Goal: Transaction & Acquisition: Purchase product/service

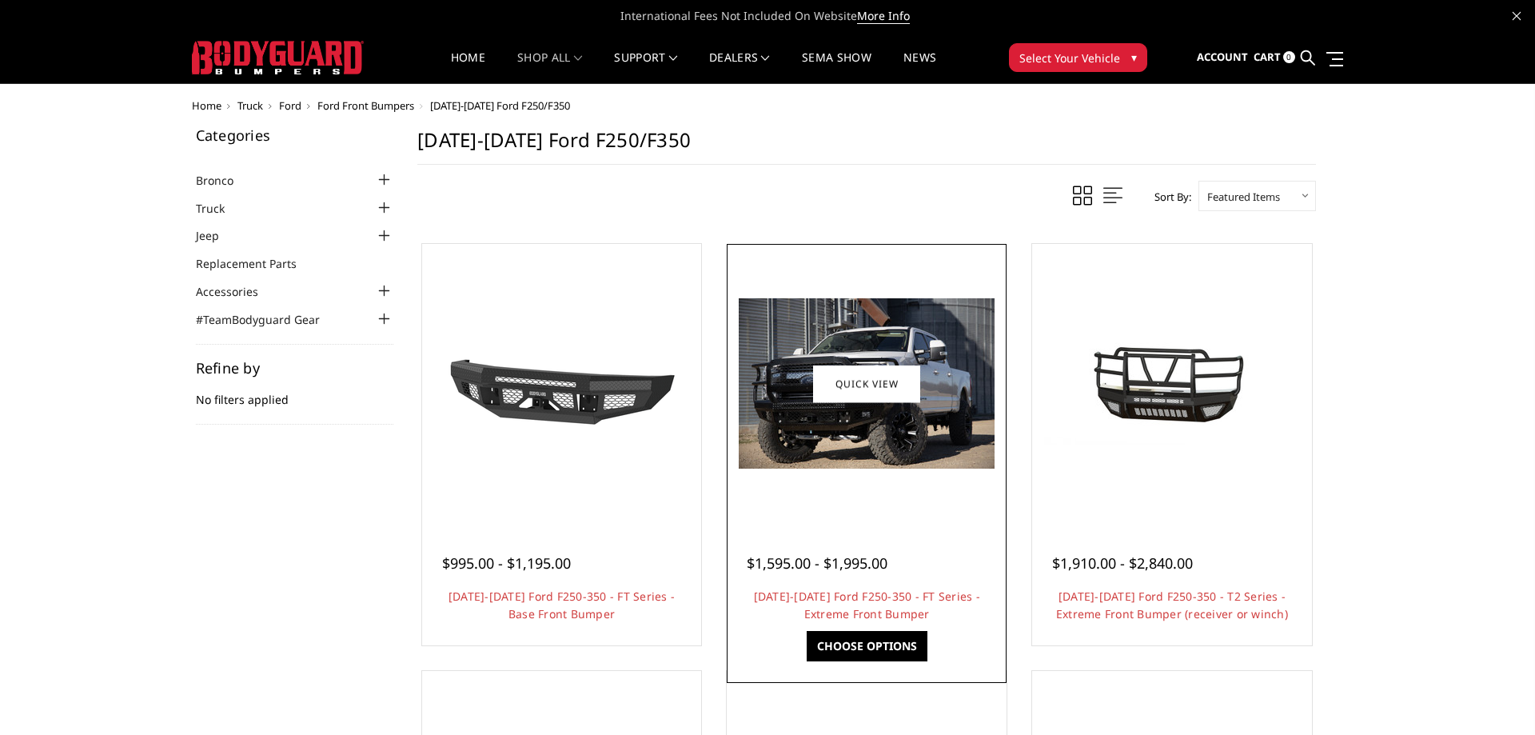
click at [864, 504] on div at bounding box center [867, 384] width 272 height 272
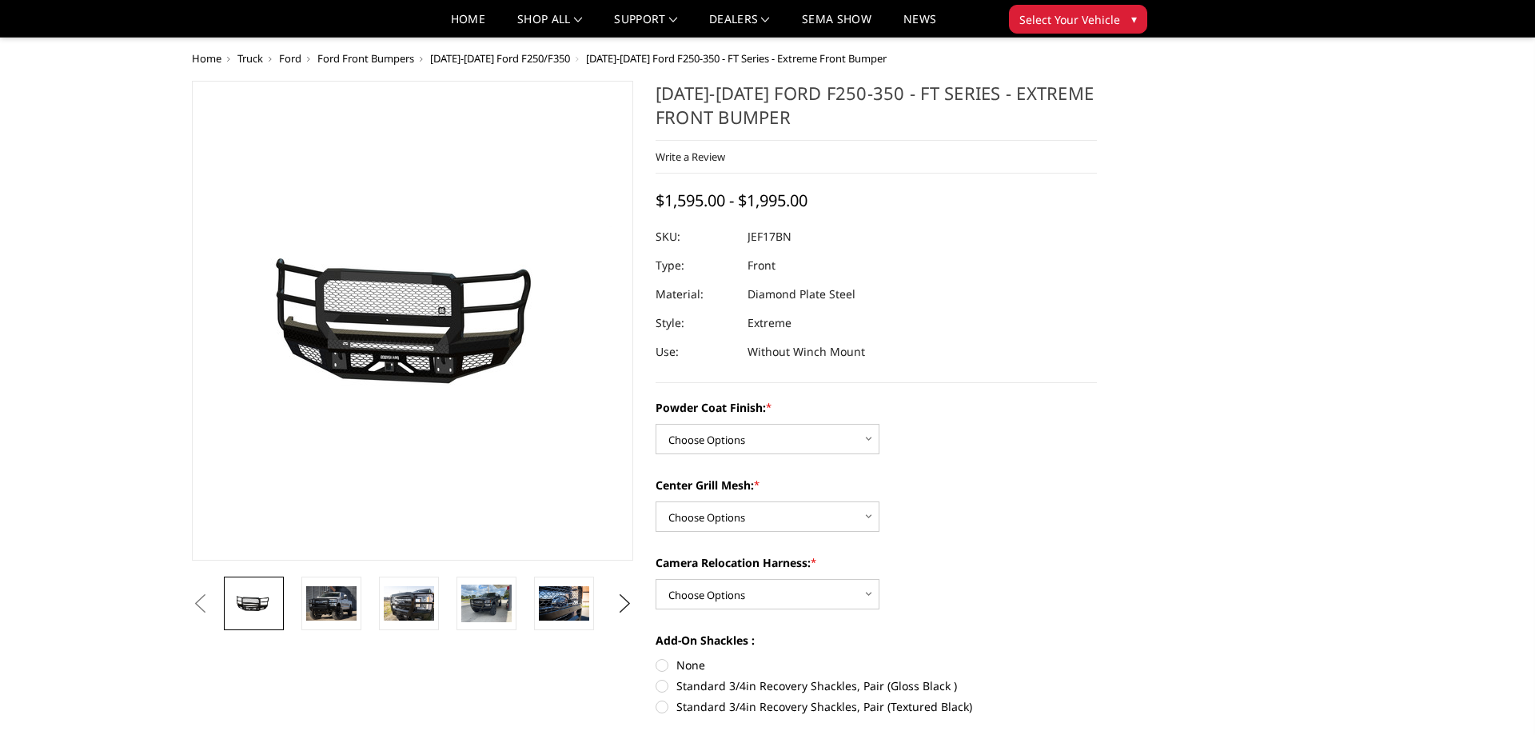
scroll to position [82, 0]
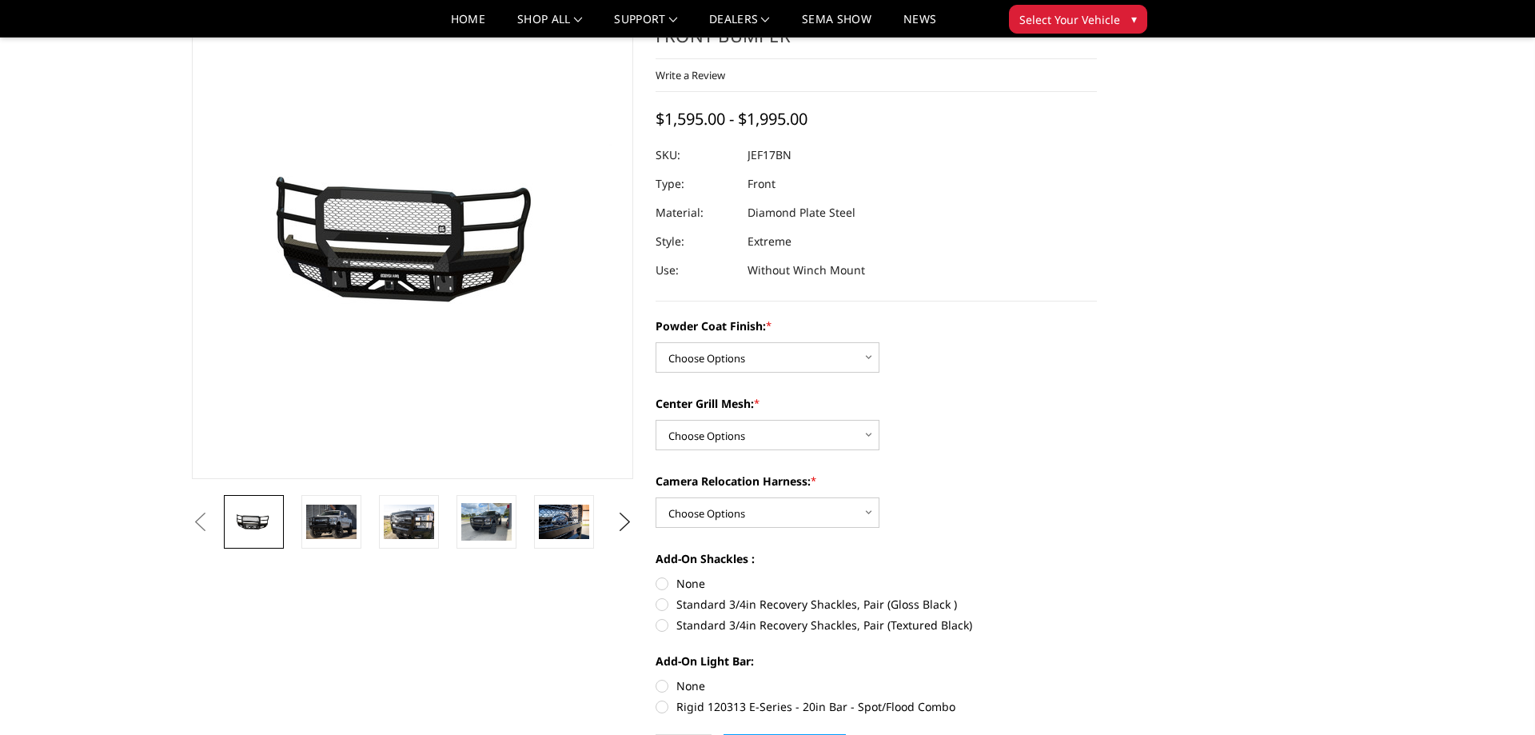
select select "3221"
click option "Bare Metal" at bounding box center [0, 0] width 0 height 0
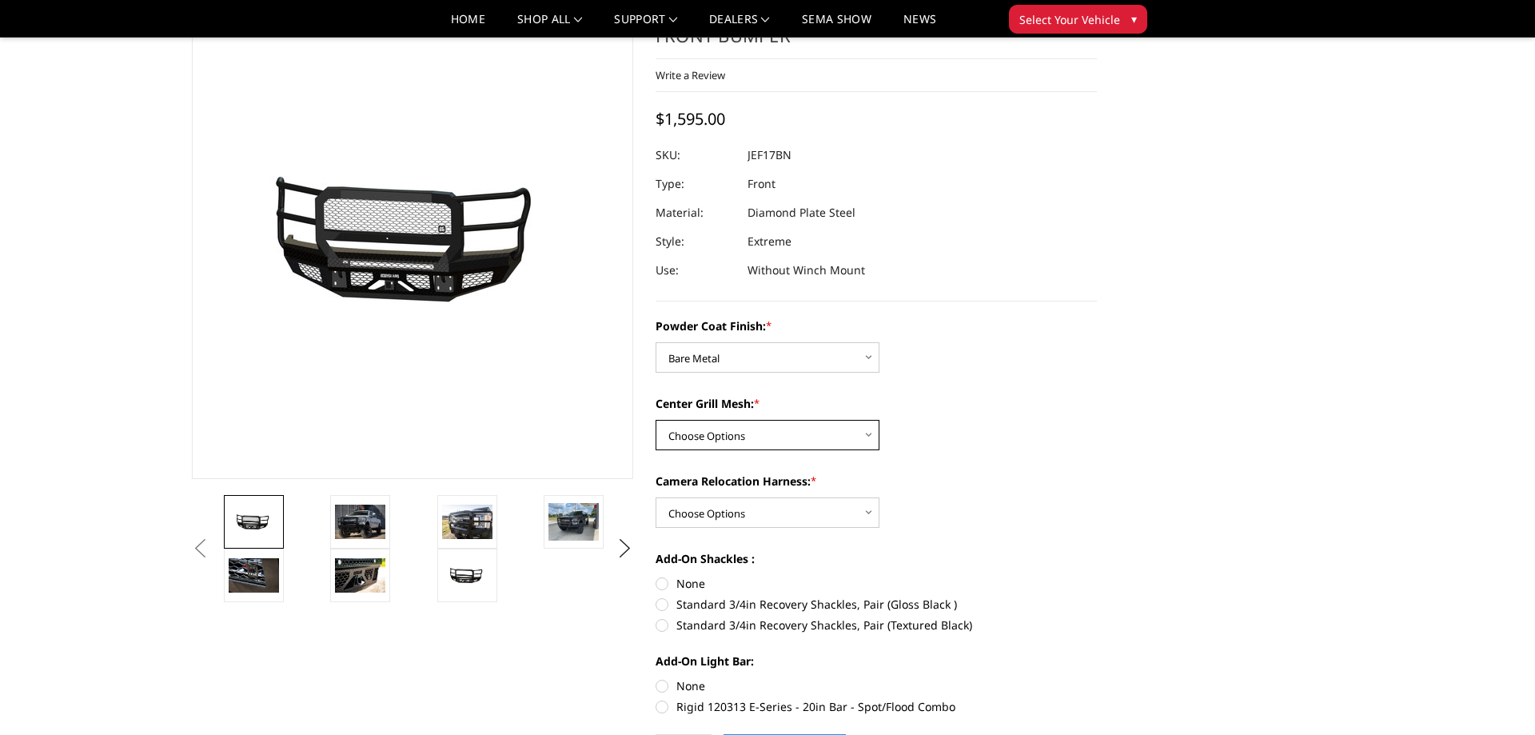
click at [655, 420] on select "Choose Options WITH Expanded Metal in Center Grill WITHOUT Expanded Metal in Ce…" at bounding box center [767, 435] width 224 height 30
select select "3224"
click option "WITH Expanded Metal in Center Grill" at bounding box center [0, 0] width 0 height 0
click at [655, 497] on select "Choose Options WITH Camera Relocation Harness WITHOUT Camera Relocation Harness" at bounding box center [767, 512] width 224 height 30
select select "3227"
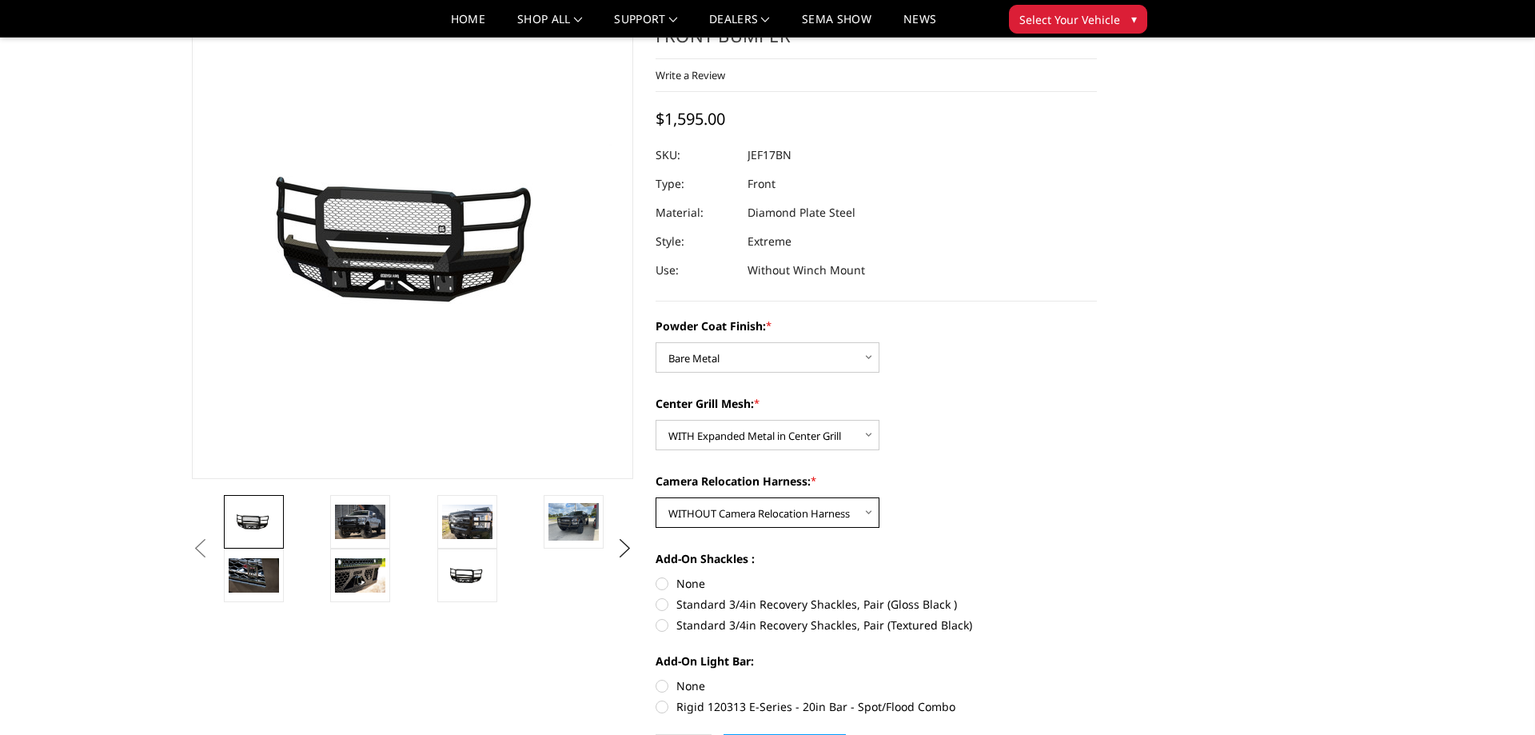
click option "WITHOUT Camera Relocation Harness" at bounding box center [0, 0] width 0 height 0
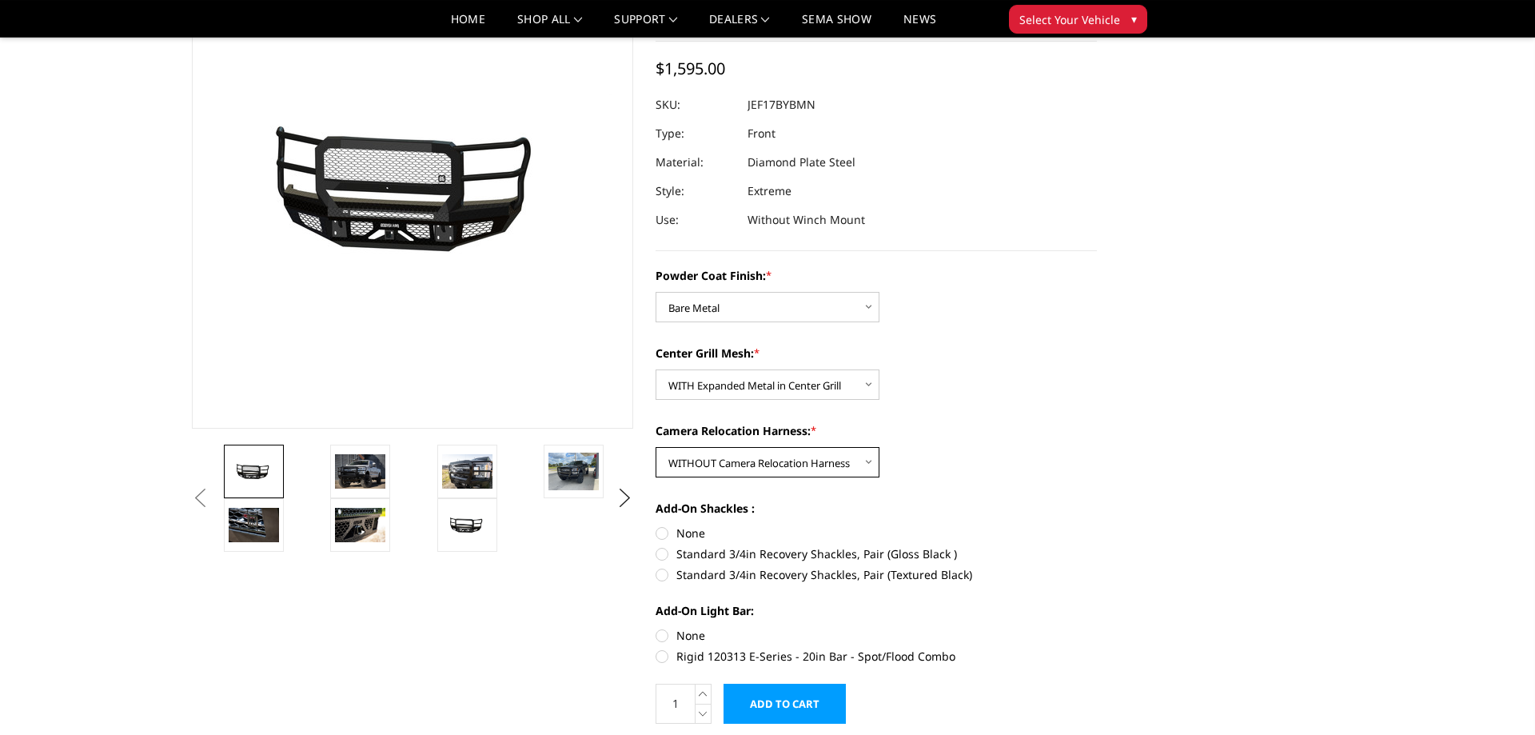
scroll to position [163, 0]
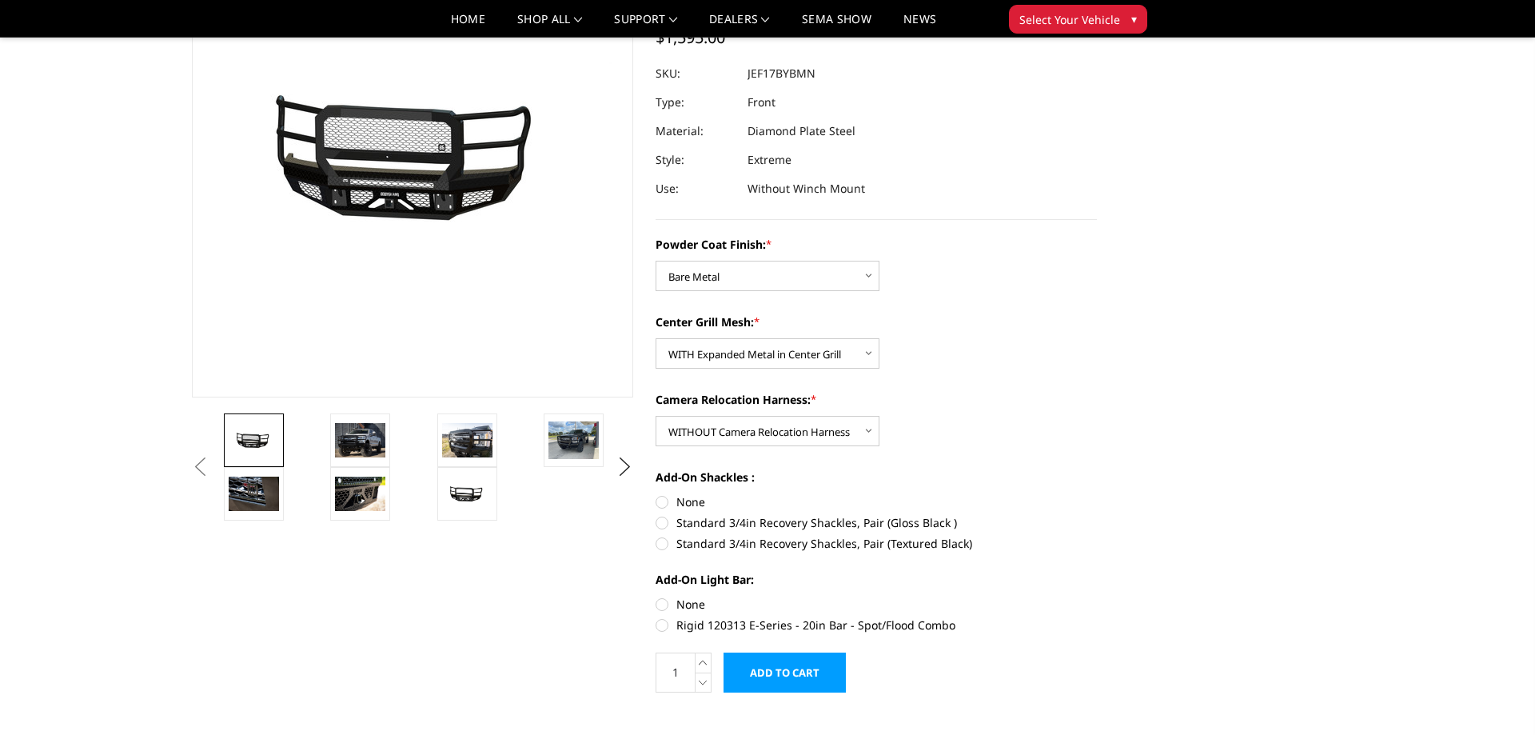
click at [667, 508] on label "None" at bounding box center [875, 501] width 441 height 17
click at [656, 494] on input "None" at bounding box center [655, 493] width 1 height 1
radio input "true"
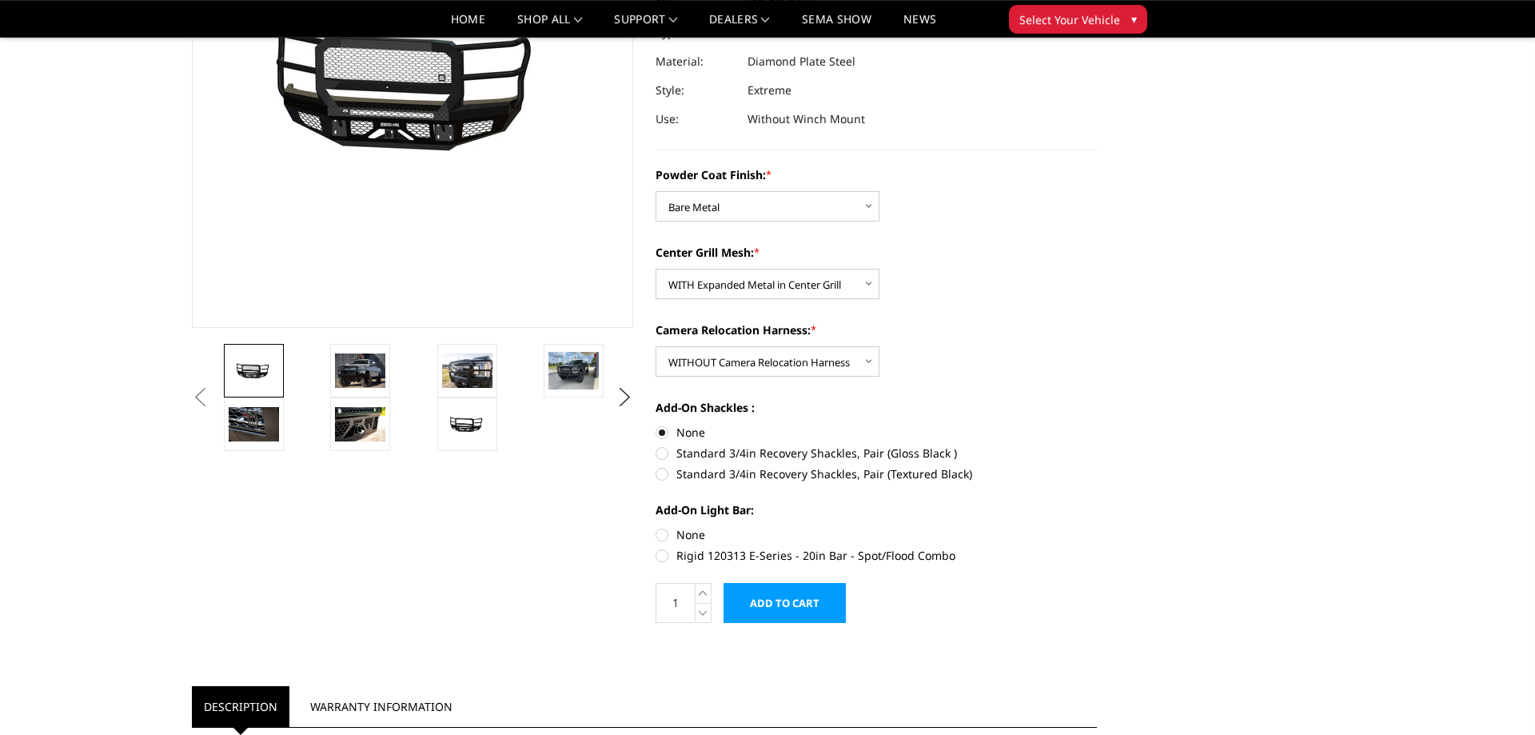
scroll to position [245, 0]
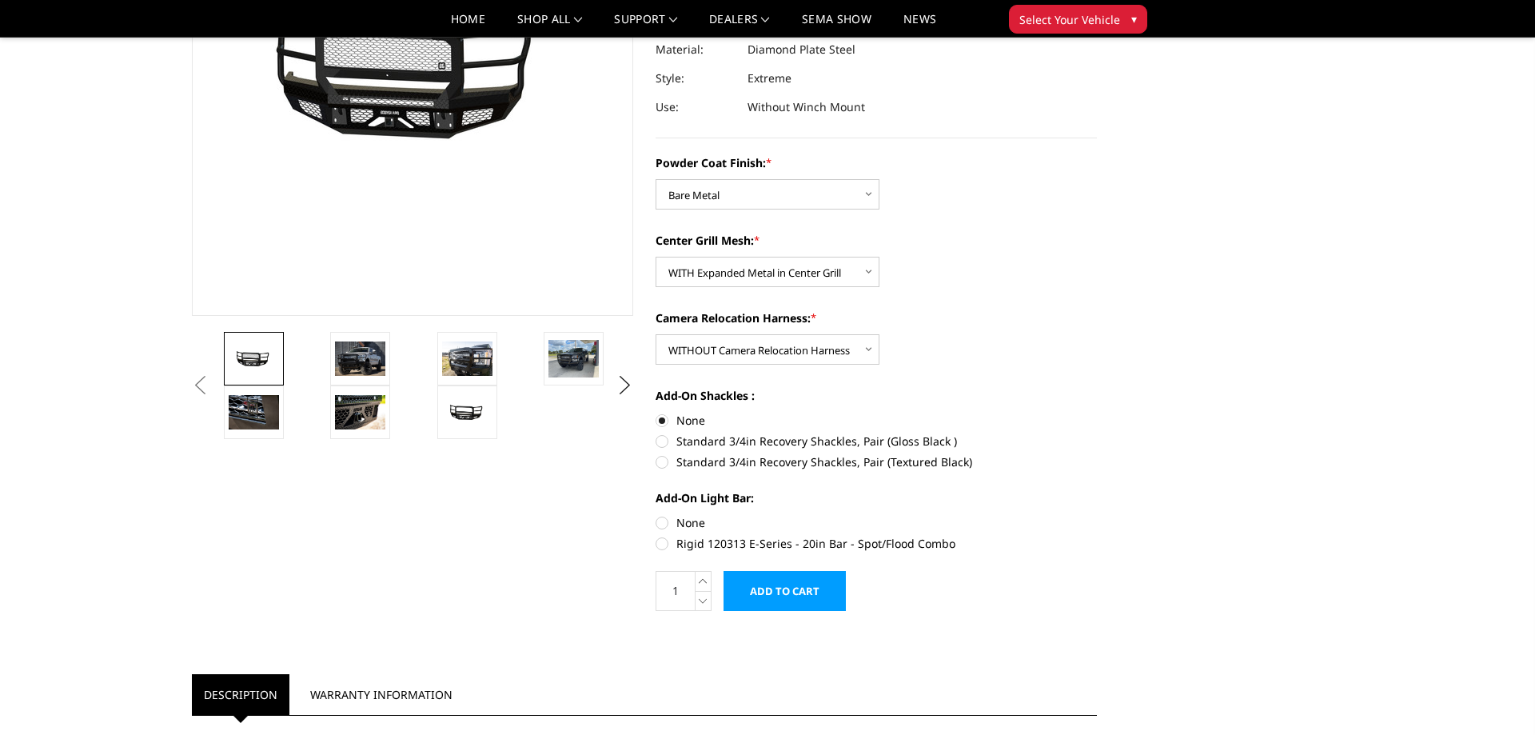
click at [663, 526] on label "None" at bounding box center [875, 522] width 441 height 17
click at [656, 515] on input "None" at bounding box center [655, 514] width 1 height 1
radio input "true"
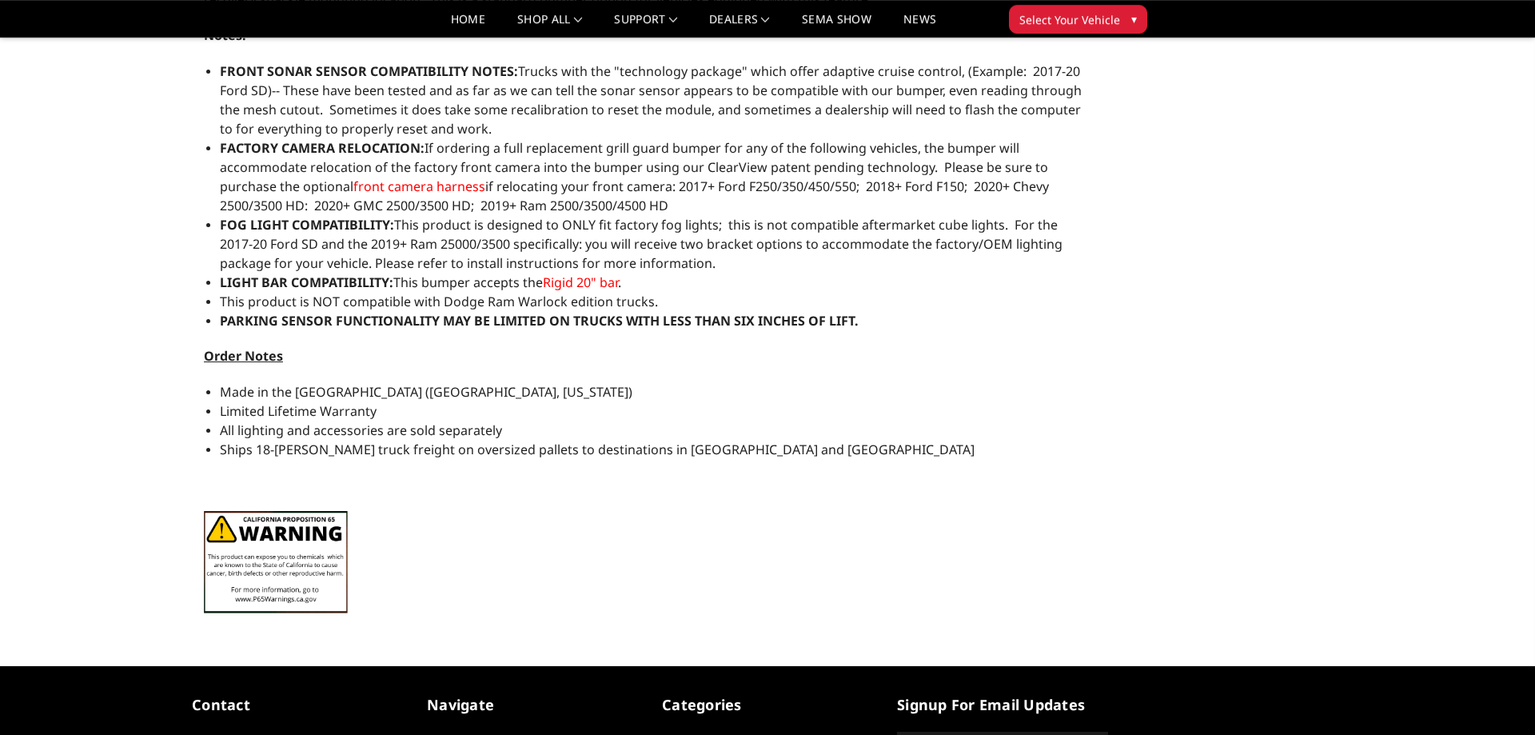
scroll to position [1386, 0]
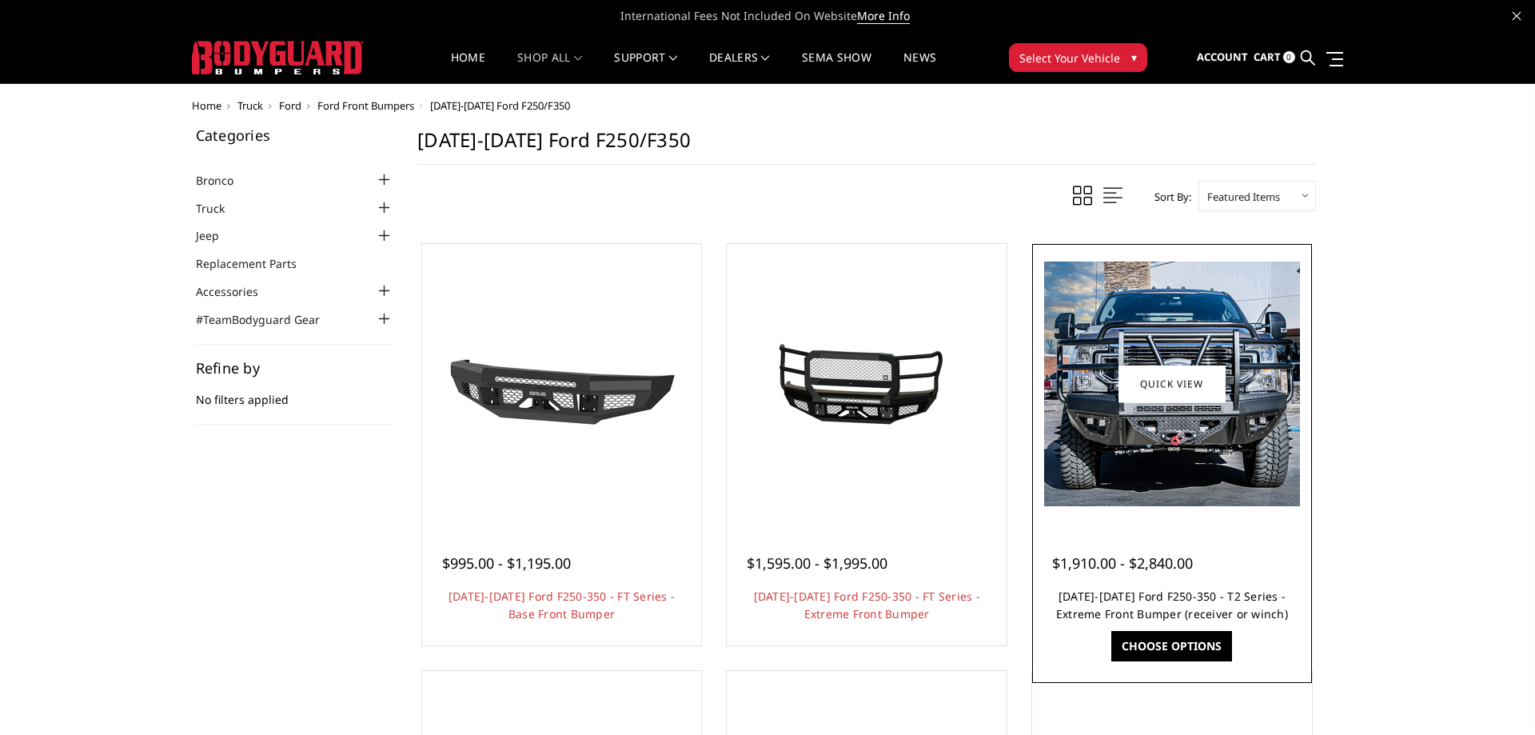
click at [1085, 596] on link "[DATE]-[DATE] Ford F250-350 - T2 Series - Extreme Front Bumper (receiver or win…" at bounding box center [1172, 604] width 232 height 33
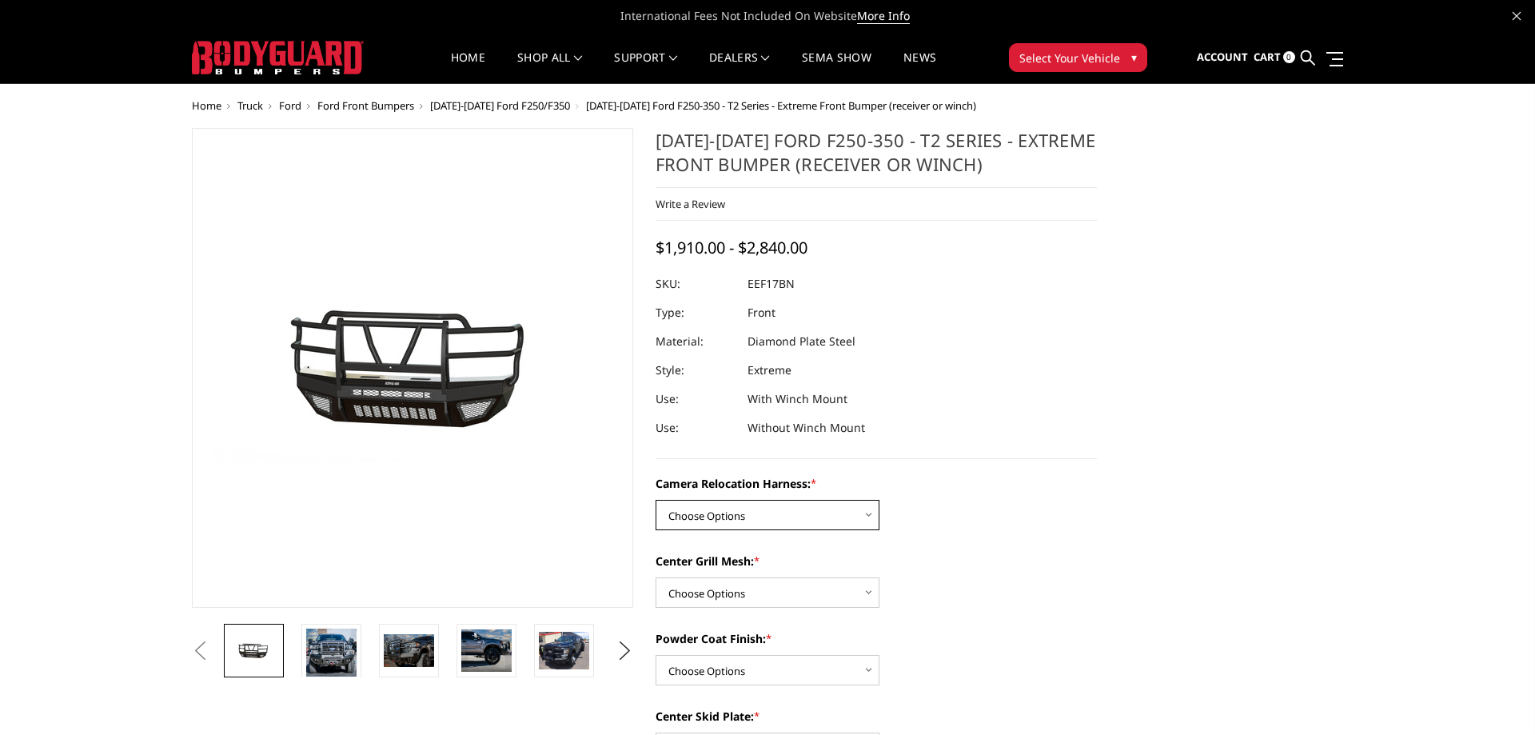
click at [655, 500] on select "Choose Options Without camera harness With camera harness" at bounding box center [767, 515] width 224 height 30
select select "3787"
click option "Without camera harness" at bounding box center [0, 0] width 0 height 0
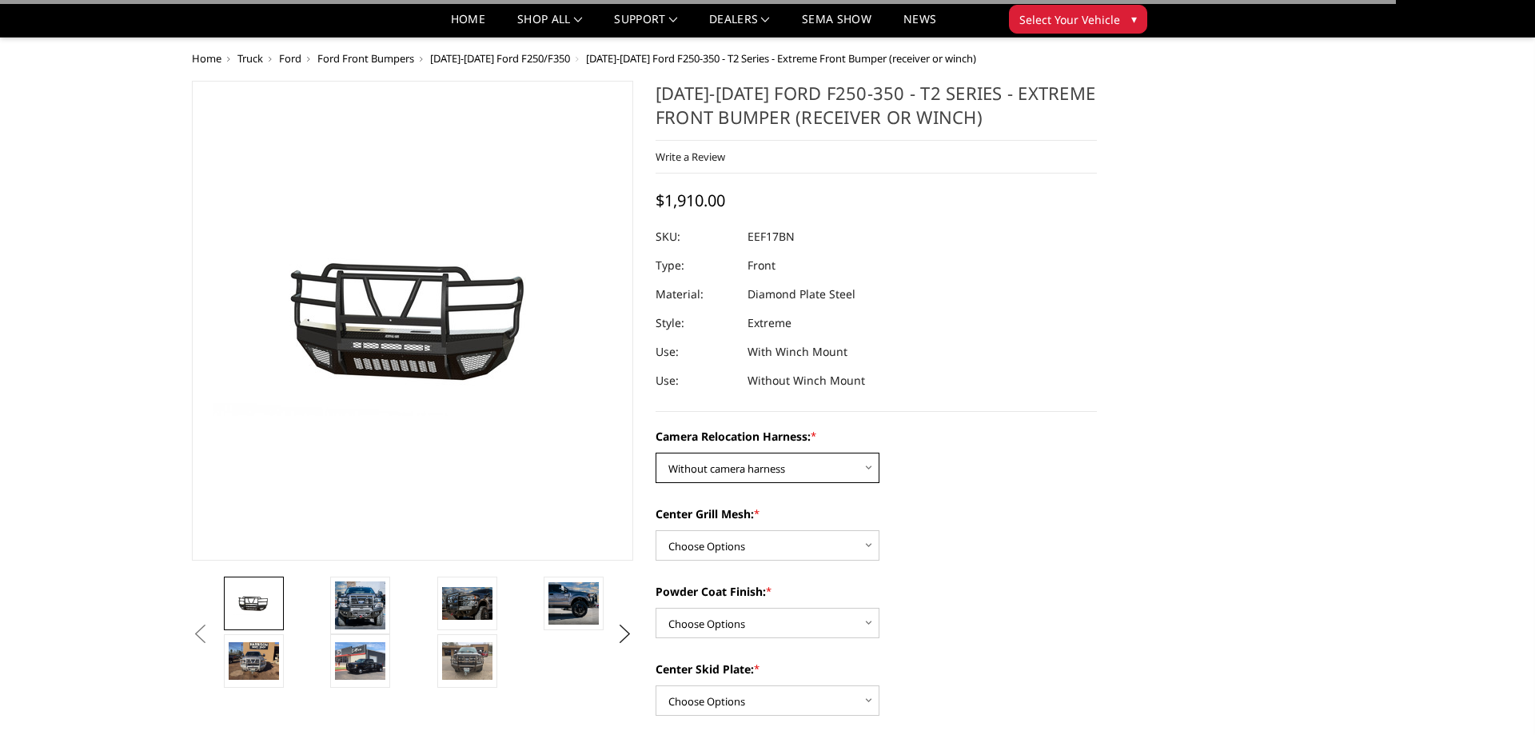
scroll to position [245, 0]
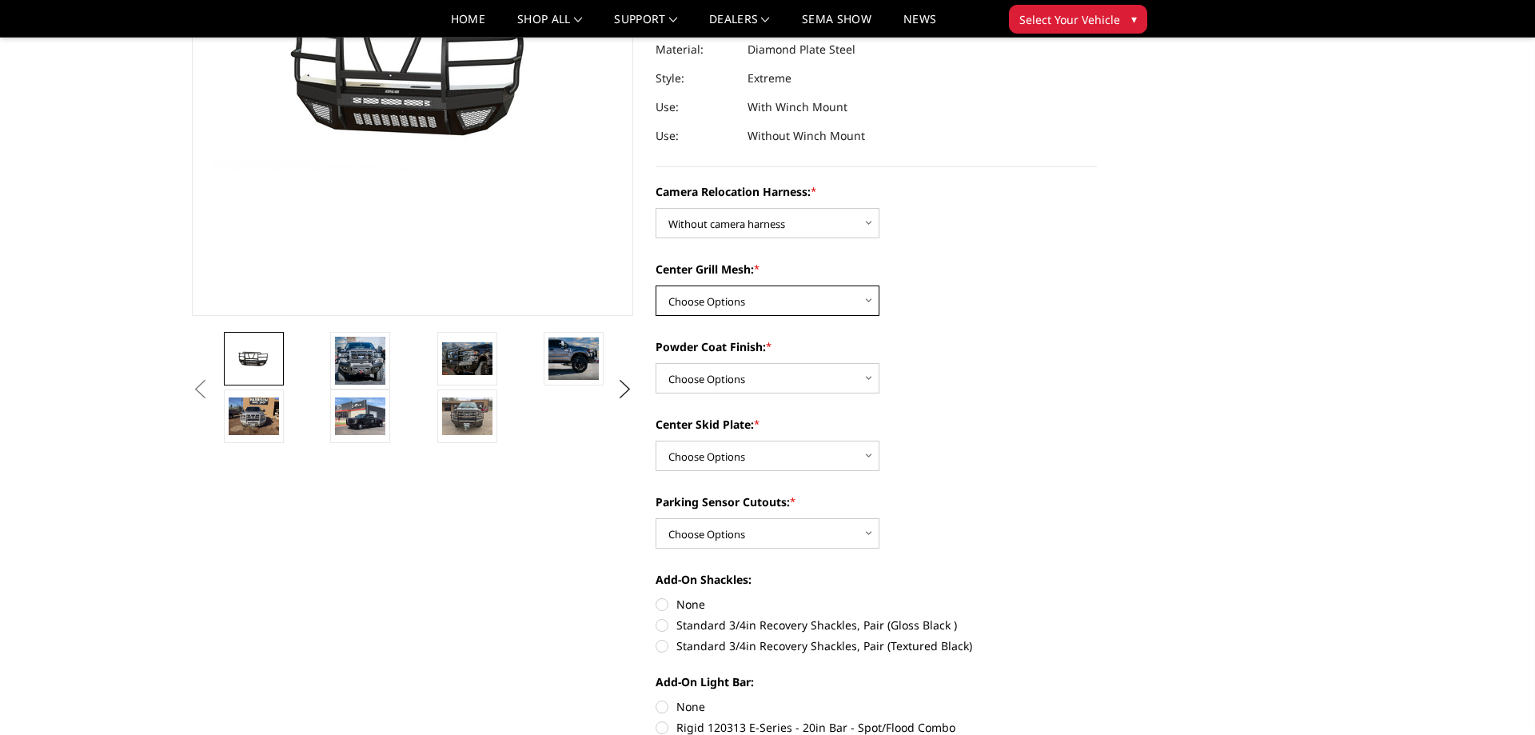
click at [655, 285] on select "Choose Options Without expanded metal With expanded metal" at bounding box center [767, 300] width 224 height 30
select select "3784"
click option "With expanded metal" at bounding box center [0, 0] width 0 height 0
click at [655, 363] on select "Choose Options Textured Black Powder Coat Gloss Black Powder Coat Bare Metal" at bounding box center [767, 378] width 224 height 30
click option "Bare Metal" at bounding box center [0, 0] width 0 height 0
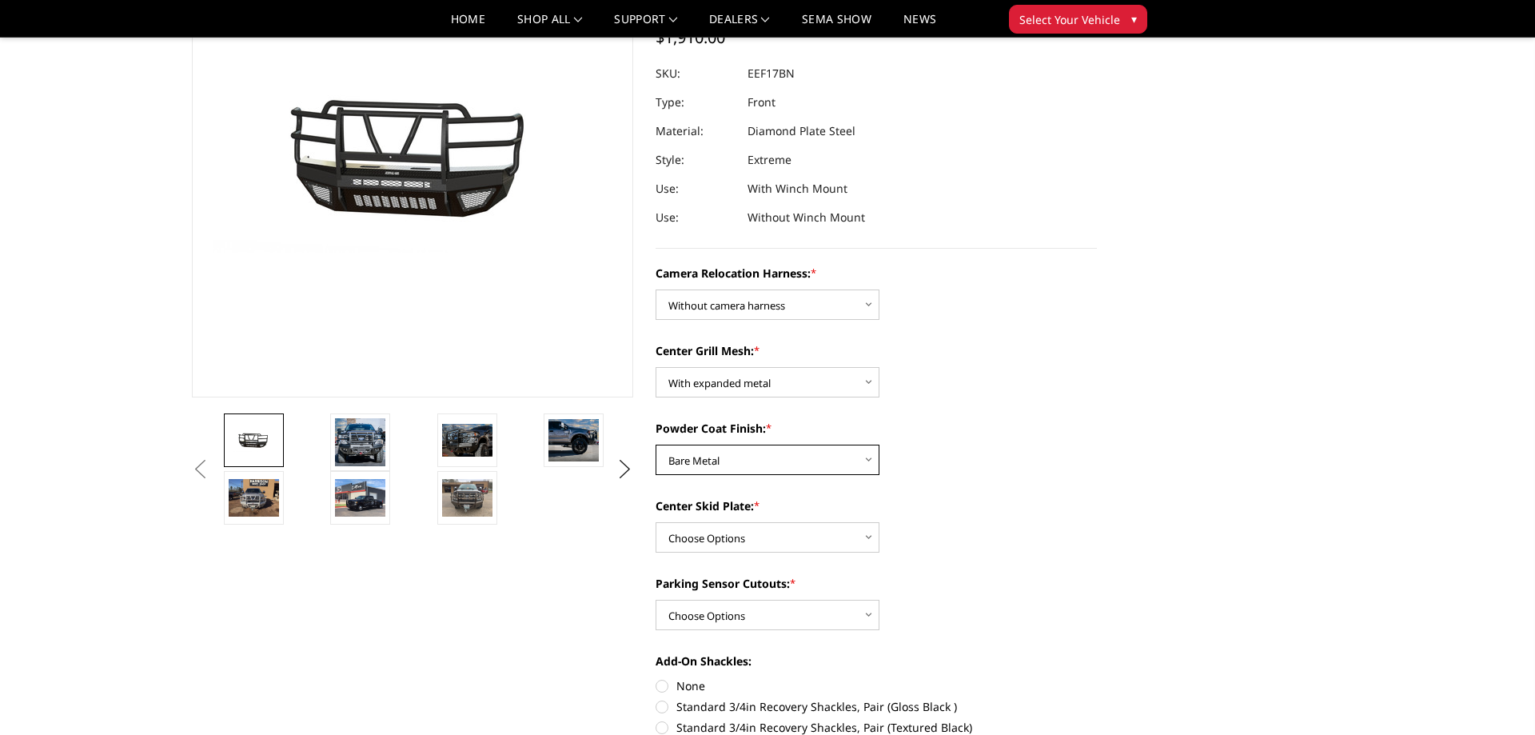
scroll to position [82, 0]
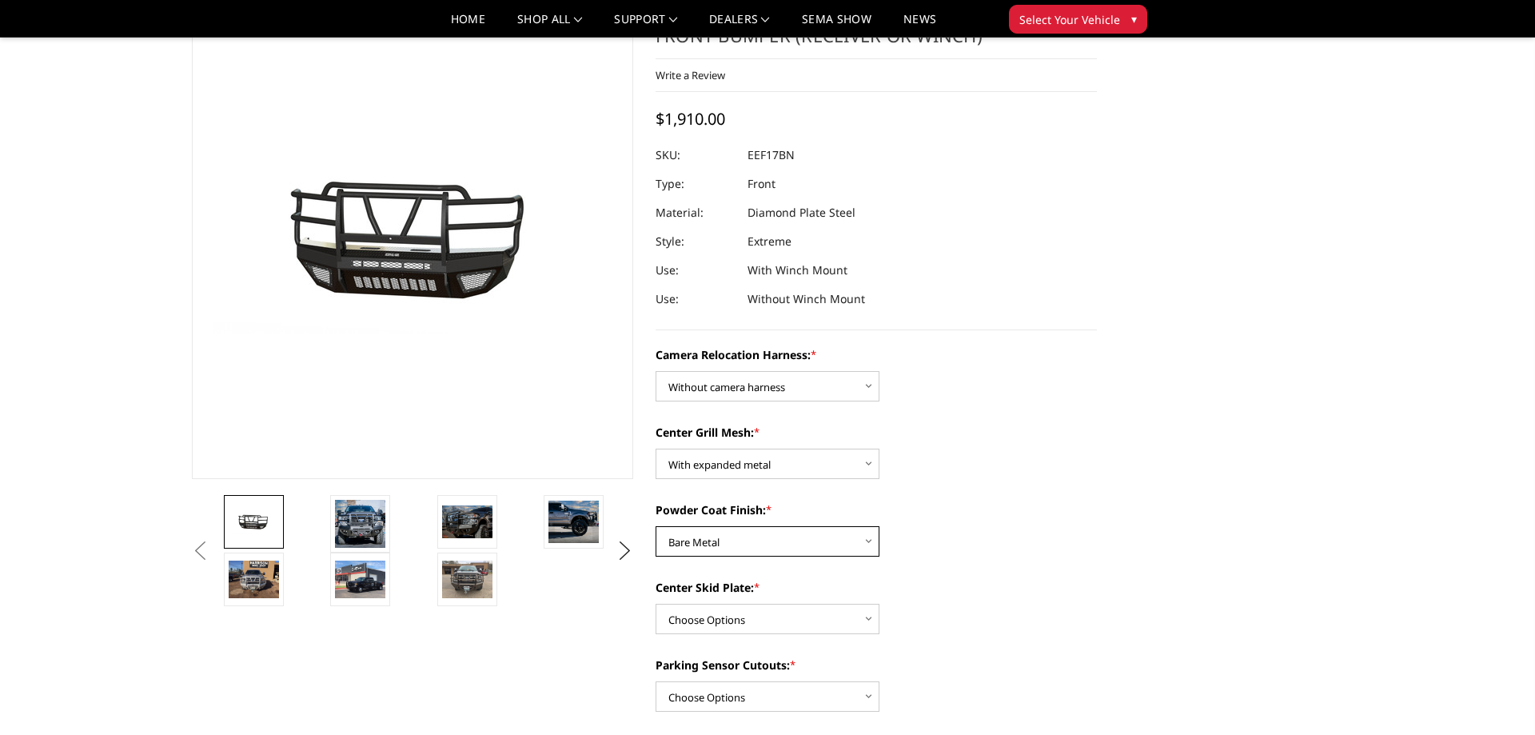
click at [655, 526] on select "Choose Options Textured Black Powder Coat Gloss Black Powder Coat Bare Metal" at bounding box center [767, 541] width 224 height 30
click option "Gloss Black Powder Coat" at bounding box center [0, 0] width 0 height 0
click at [655, 526] on select "Choose Options Textured Black Powder Coat Gloss Black Powder Coat Bare Metal" at bounding box center [767, 541] width 224 height 30
select select "3781"
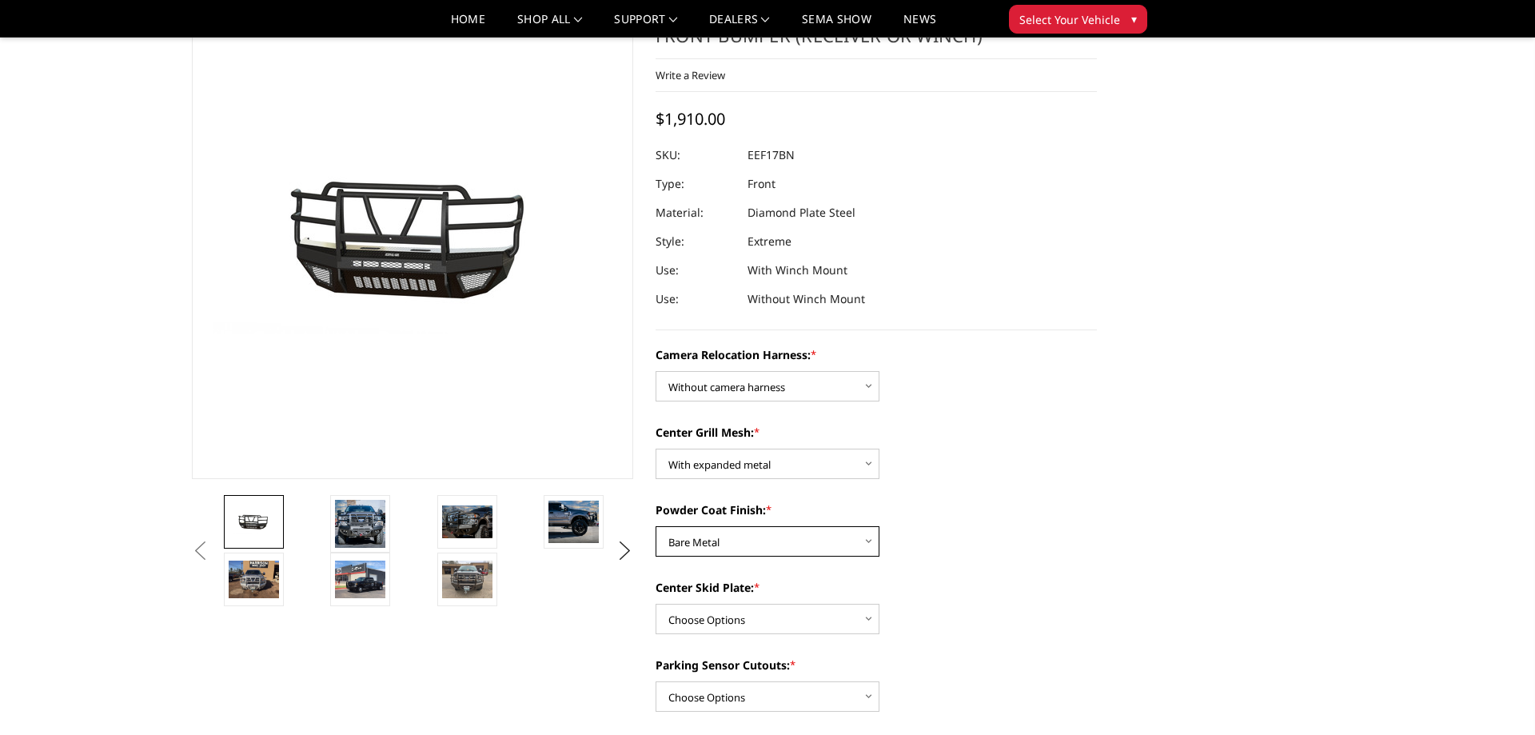
click option "Bare Metal" at bounding box center [0, 0] width 0 height 0
click at [655, 604] on select "Choose Options Winch Mount Skid Plate Standard Skid Plate (included) 2" Receive…" at bounding box center [767, 619] width 224 height 30
select select "3780"
click option "Winch Mount Skid Plate" at bounding box center [0, 0] width 0 height 0
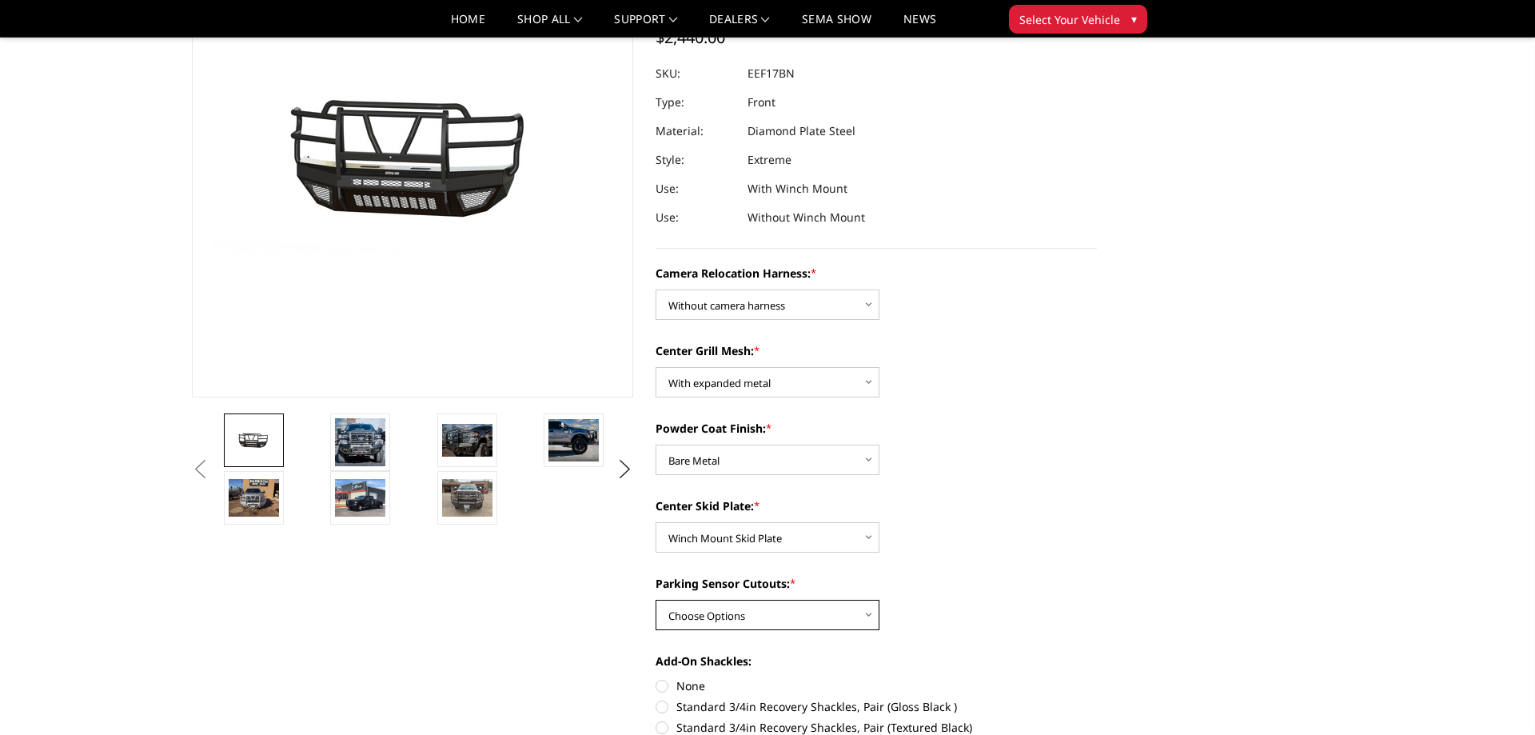
click at [655, 600] on select "Choose Options No - Without Parking Sensor Cutouts" at bounding box center [767, 615] width 224 height 30
select select "3777"
click option "No - Without Parking Sensor Cutouts" at bounding box center [0, 0] width 0 height 0
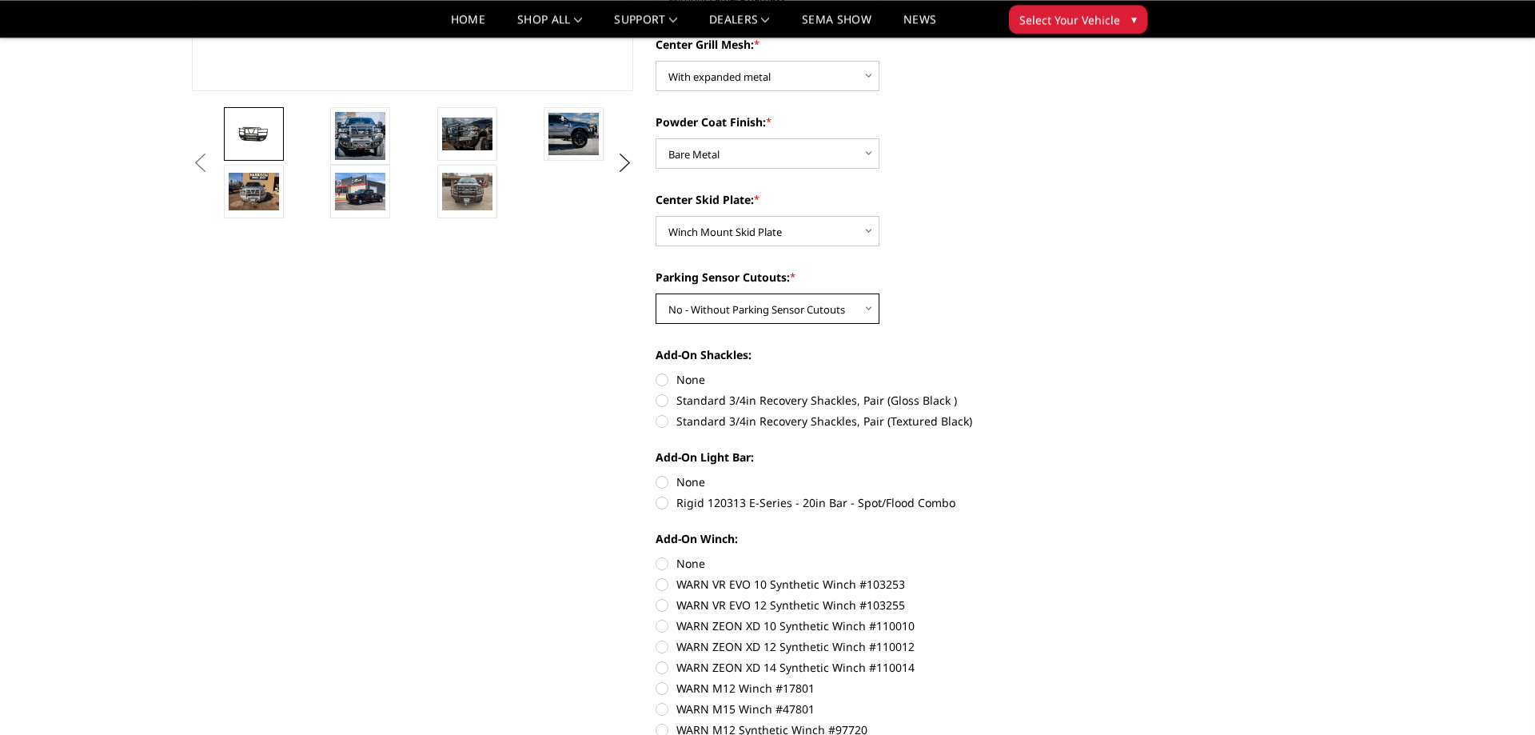
scroll to position [489, 0]
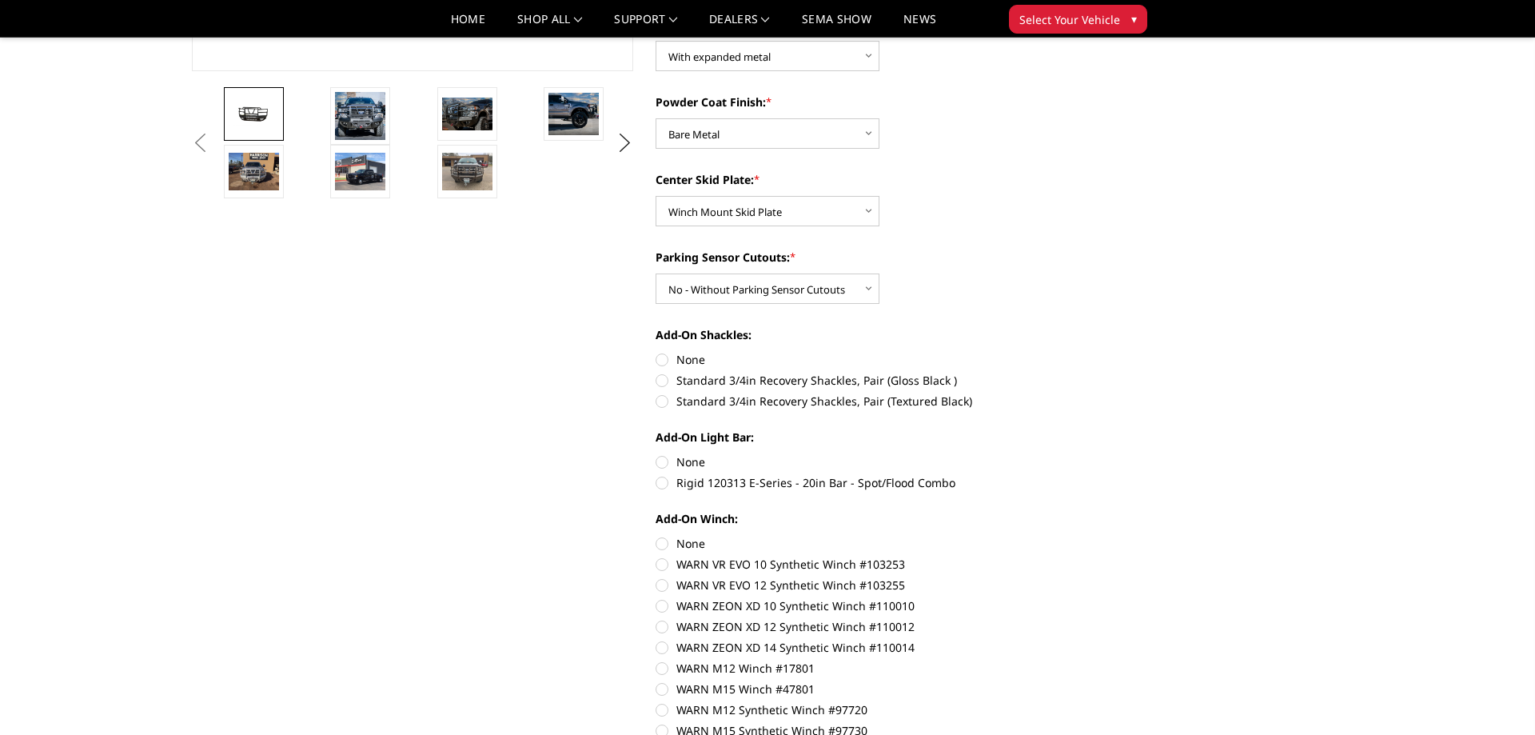
click at [684, 357] on label "None" at bounding box center [875, 359] width 441 height 17
click at [656, 352] on input "None" at bounding box center [655, 351] width 1 height 1
radio input "true"
click at [690, 467] on label "None" at bounding box center [875, 461] width 441 height 17
click at [656, 454] on input "None" at bounding box center [655, 453] width 1 height 1
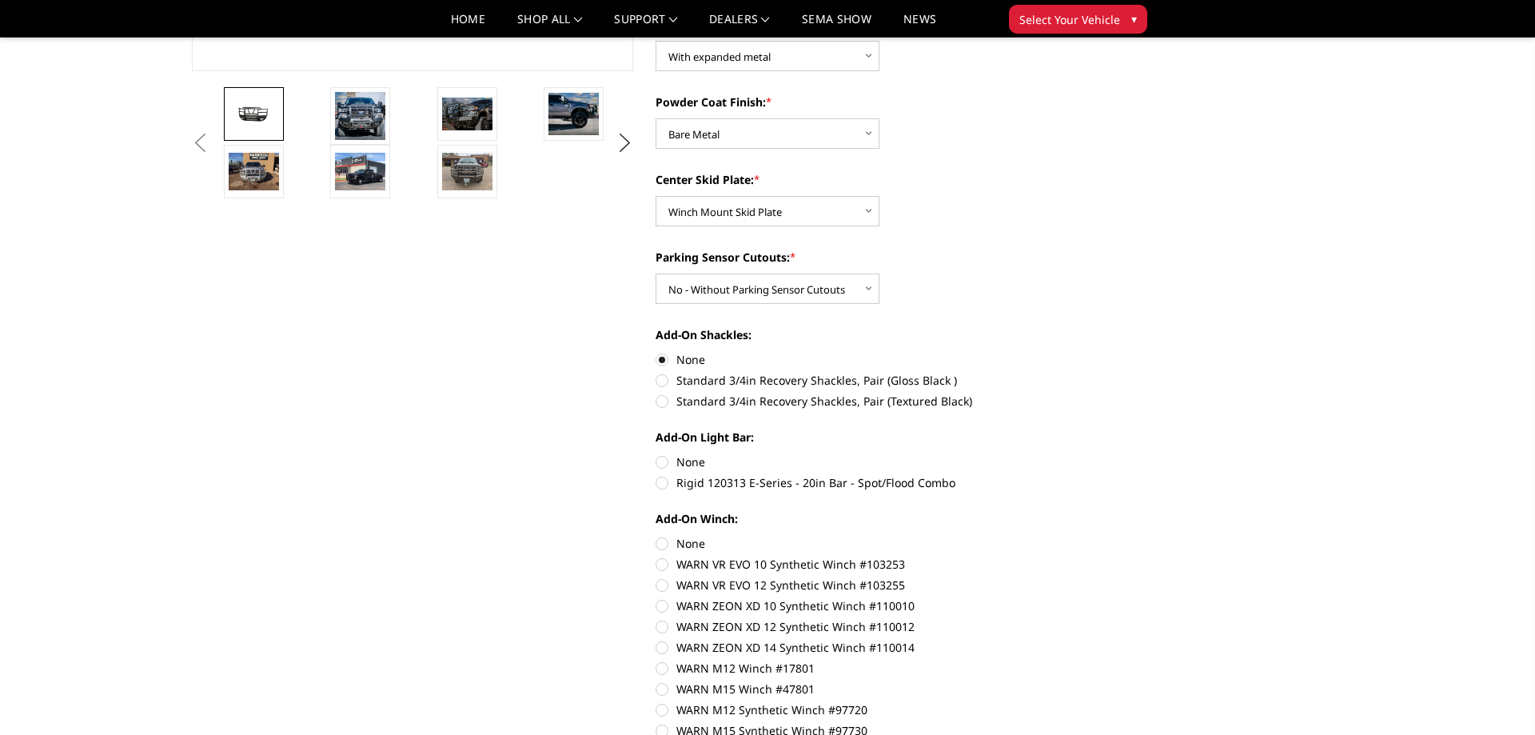
radio input "true"
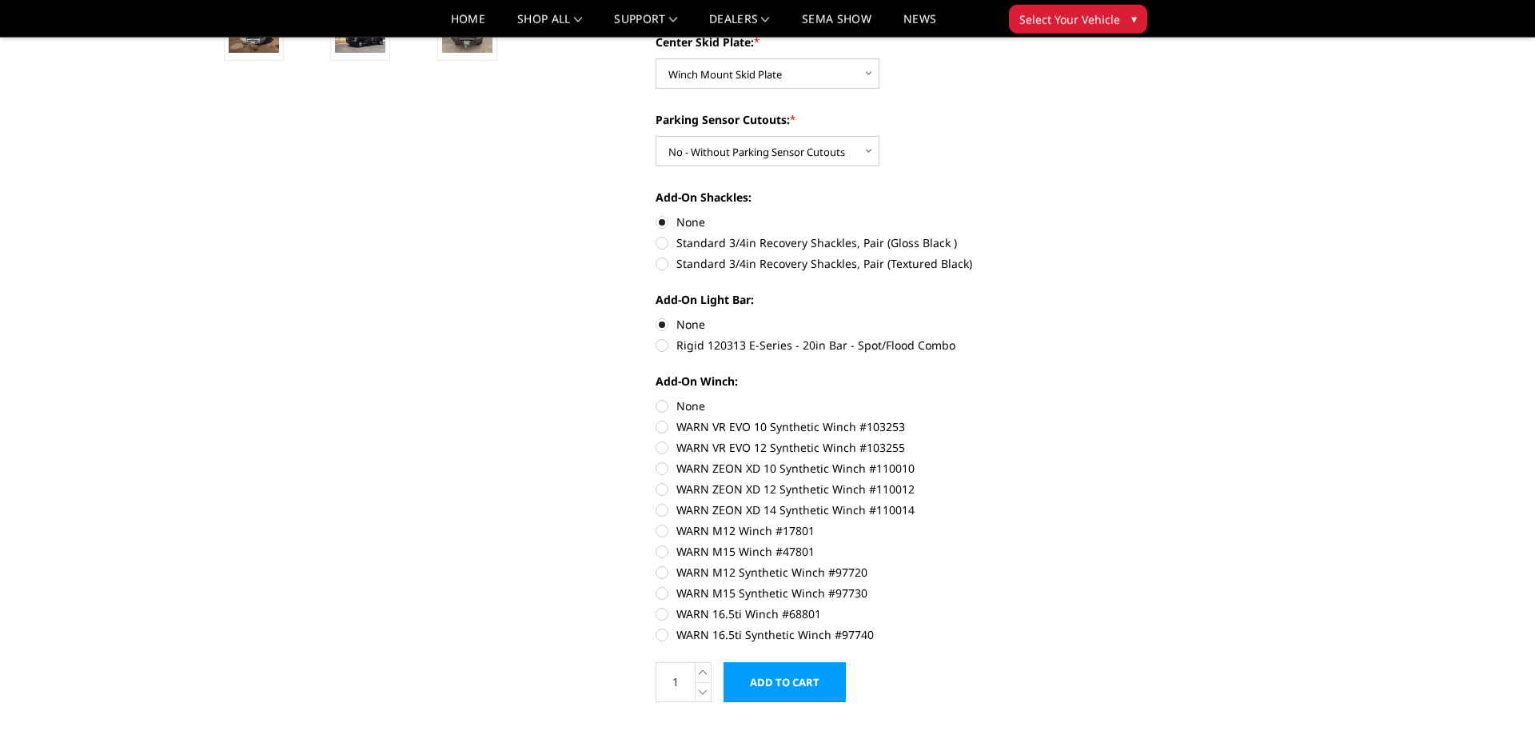
scroll to position [652, 0]
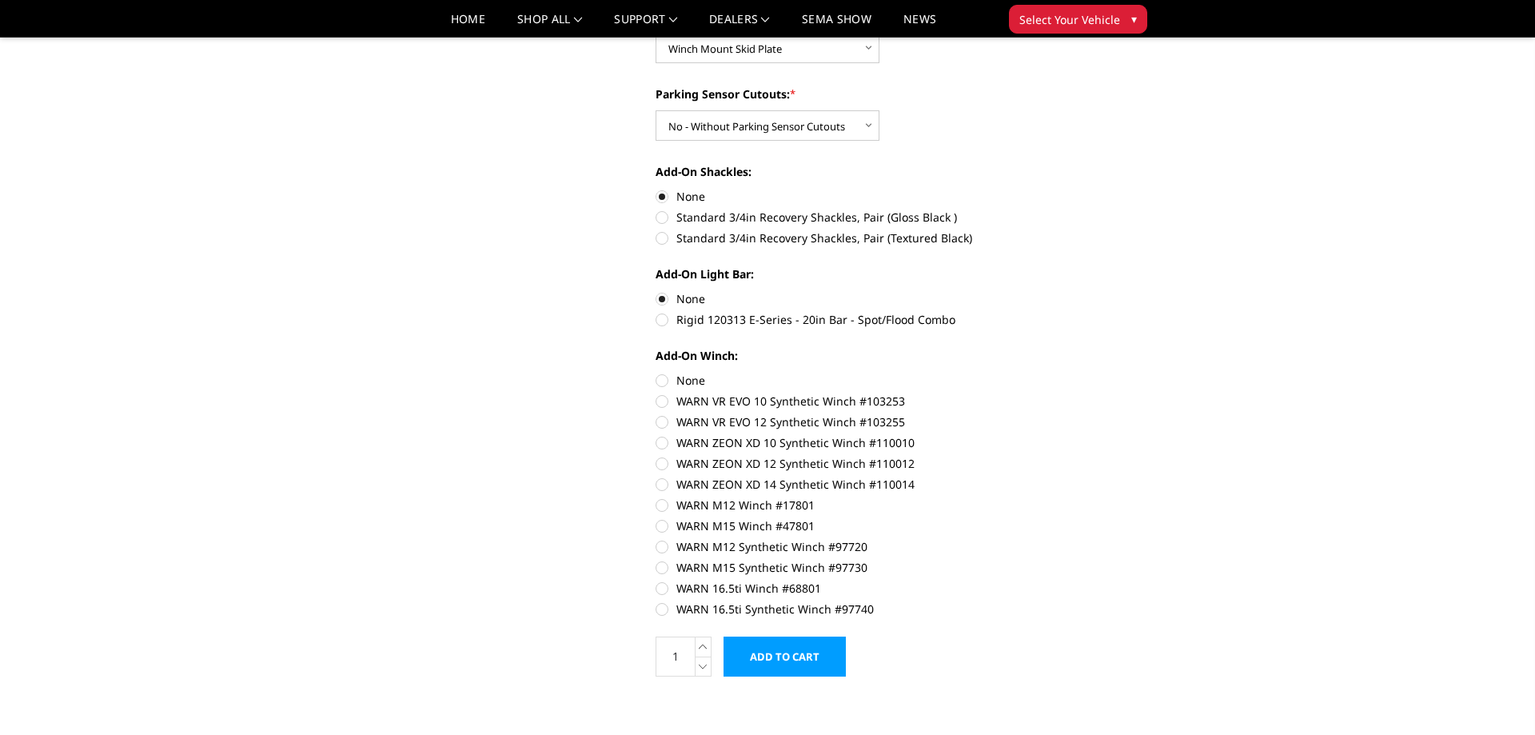
click at [804, 446] on label "WARN ZEON XD 10 Synthetic Winch #110010" at bounding box center [875, 442] width 441 height 17
click at [1097, 414] on input "WARN ZEON XD 10 Synthetic Winch #110010" at bounding box center [1097, 413] width 1 height 1
radio input "true"
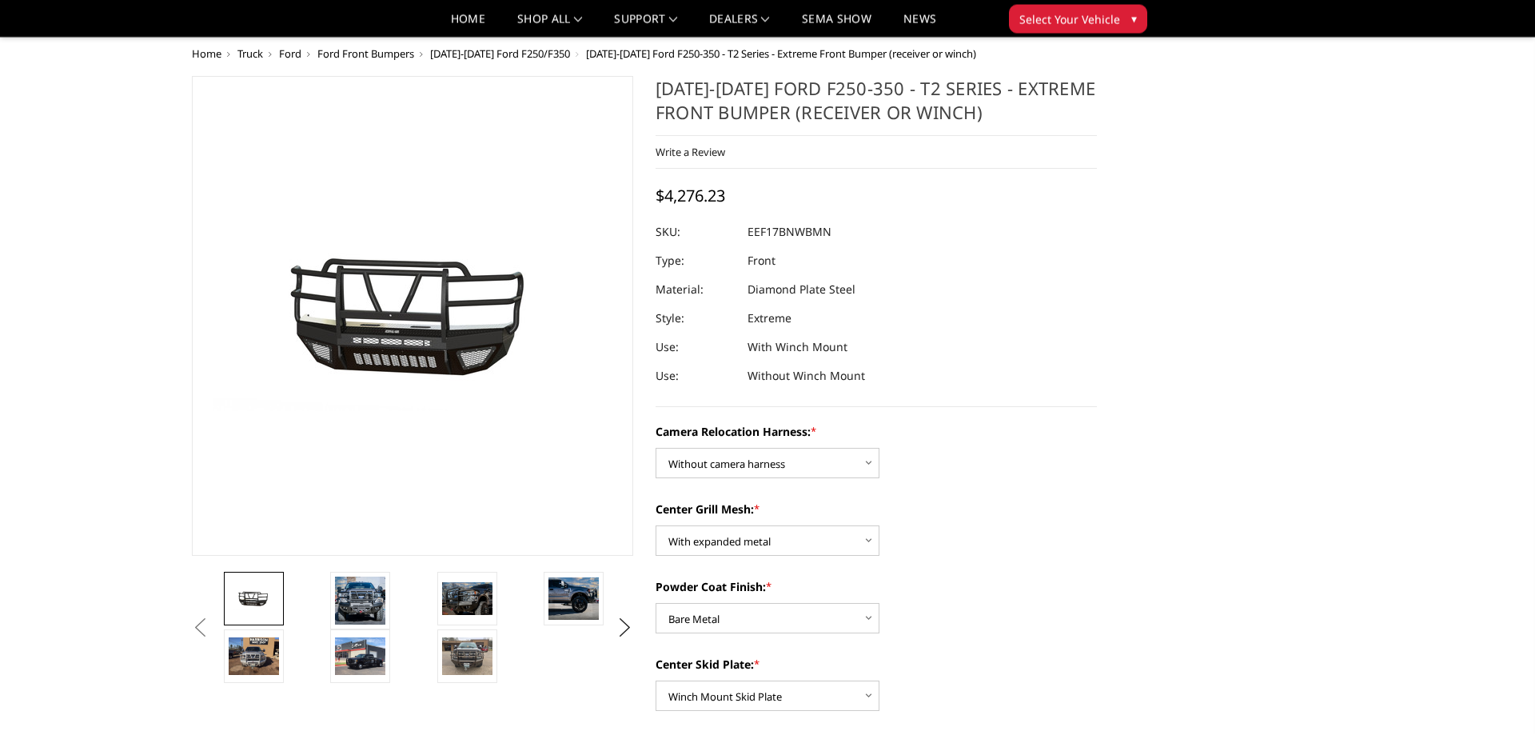
scroll to position [0, 0]
